Goal: Navigation & Orientation: Find specific page/section

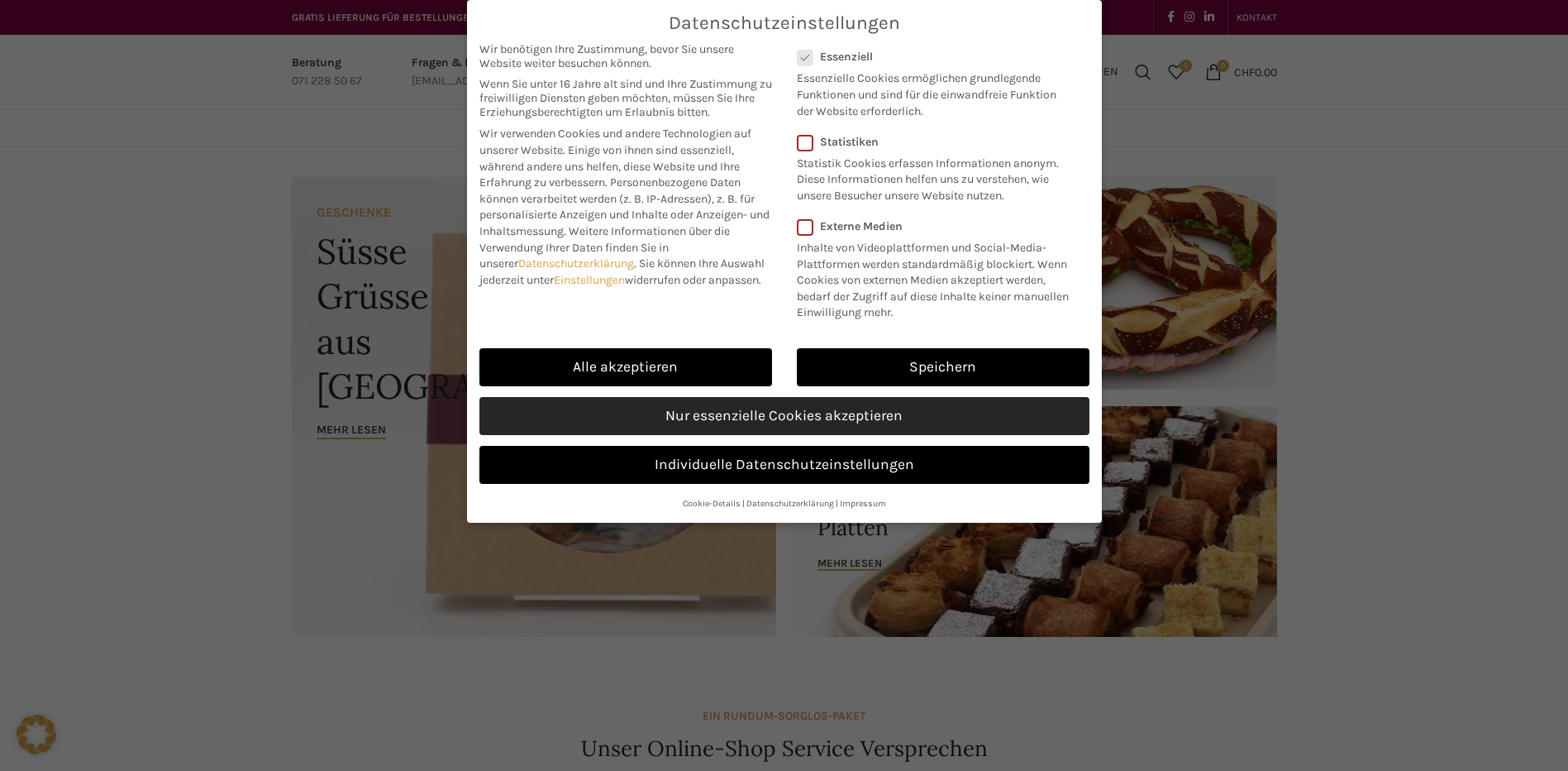
click at [722, 419] on link "Nur essenzielle Cookies akzeptieren" at bounding box center [785, 416] width 610 height 38
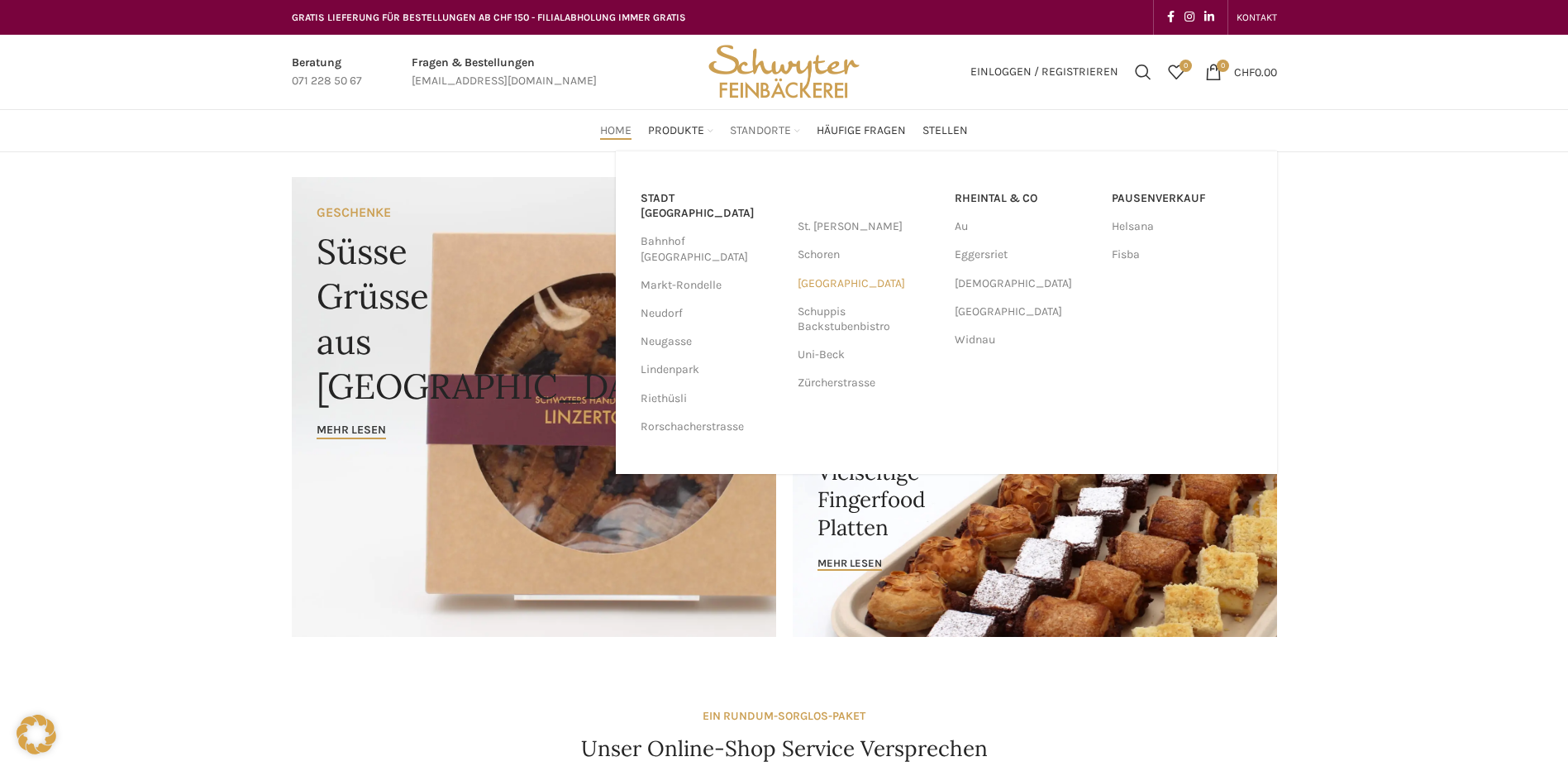
click at [846, 284] on link "[GEOGRAPHIC_DATA]" at bounding box center [868, 284] width 141 height 29
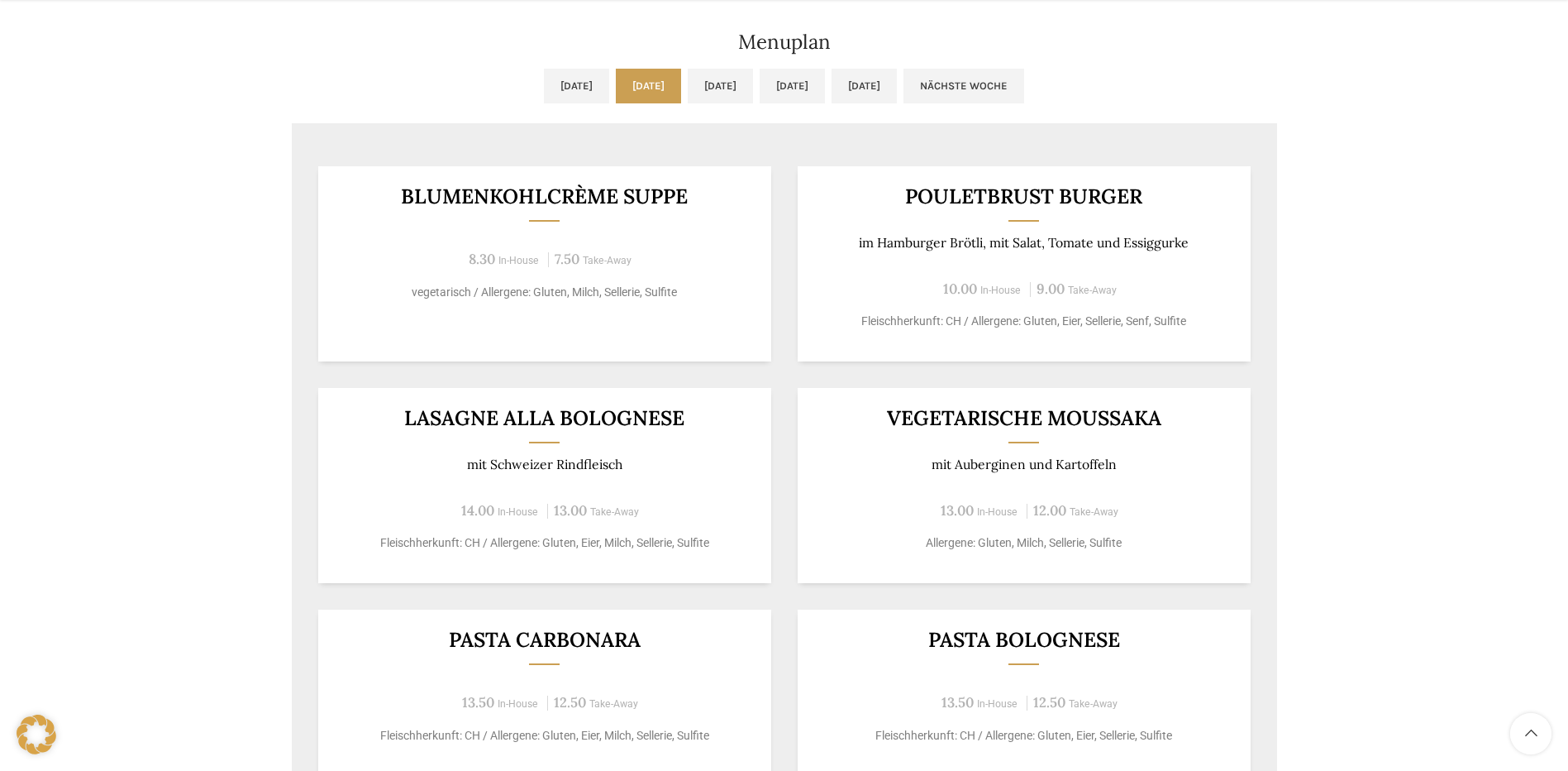
scroll to position [909, 0]
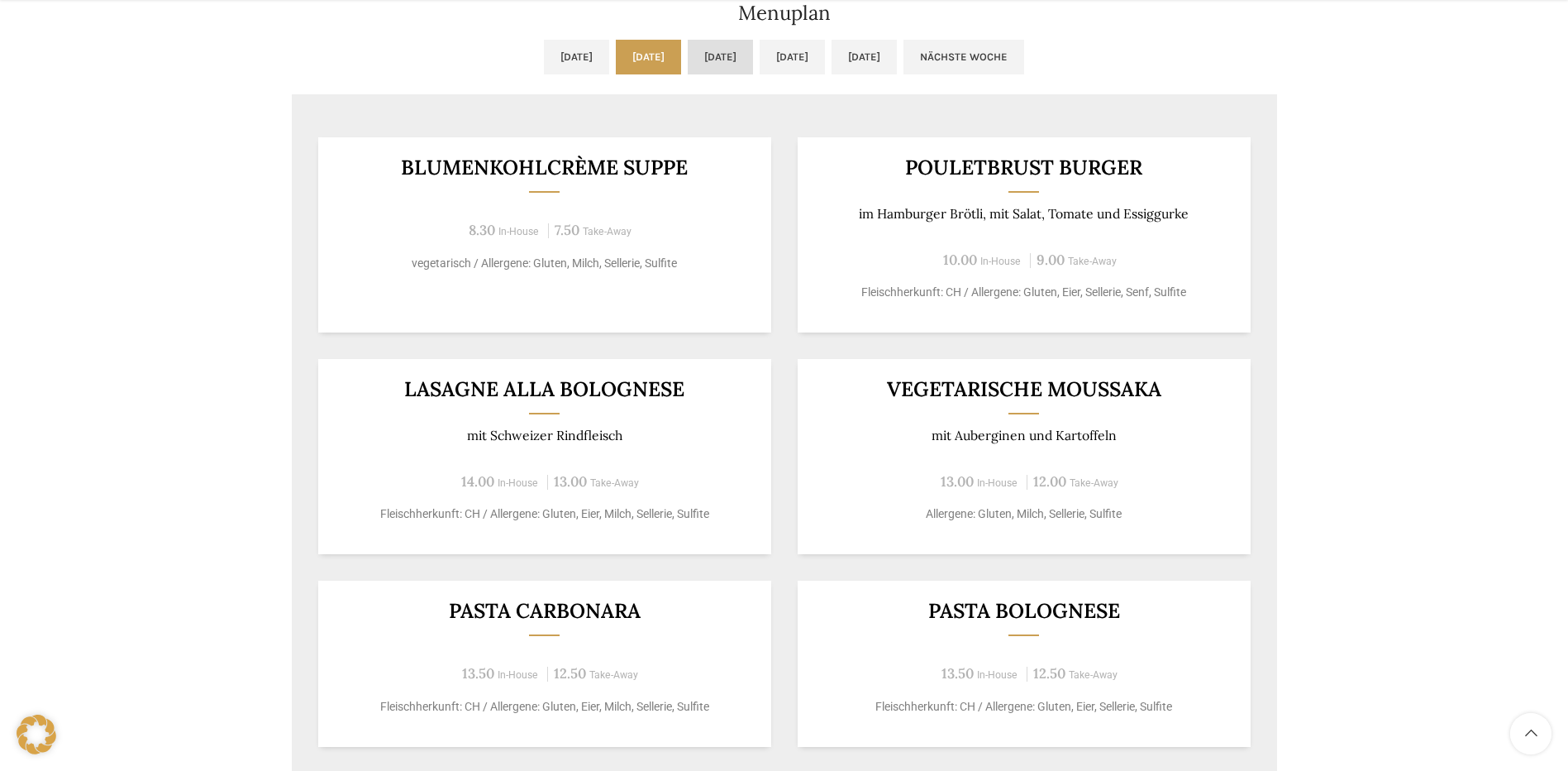
click at [717, 56] on link "[DATE]" at bounding box center [720, 56] width 65 height 35
